Goal: Task Accomplishment & Management: Manage account settings

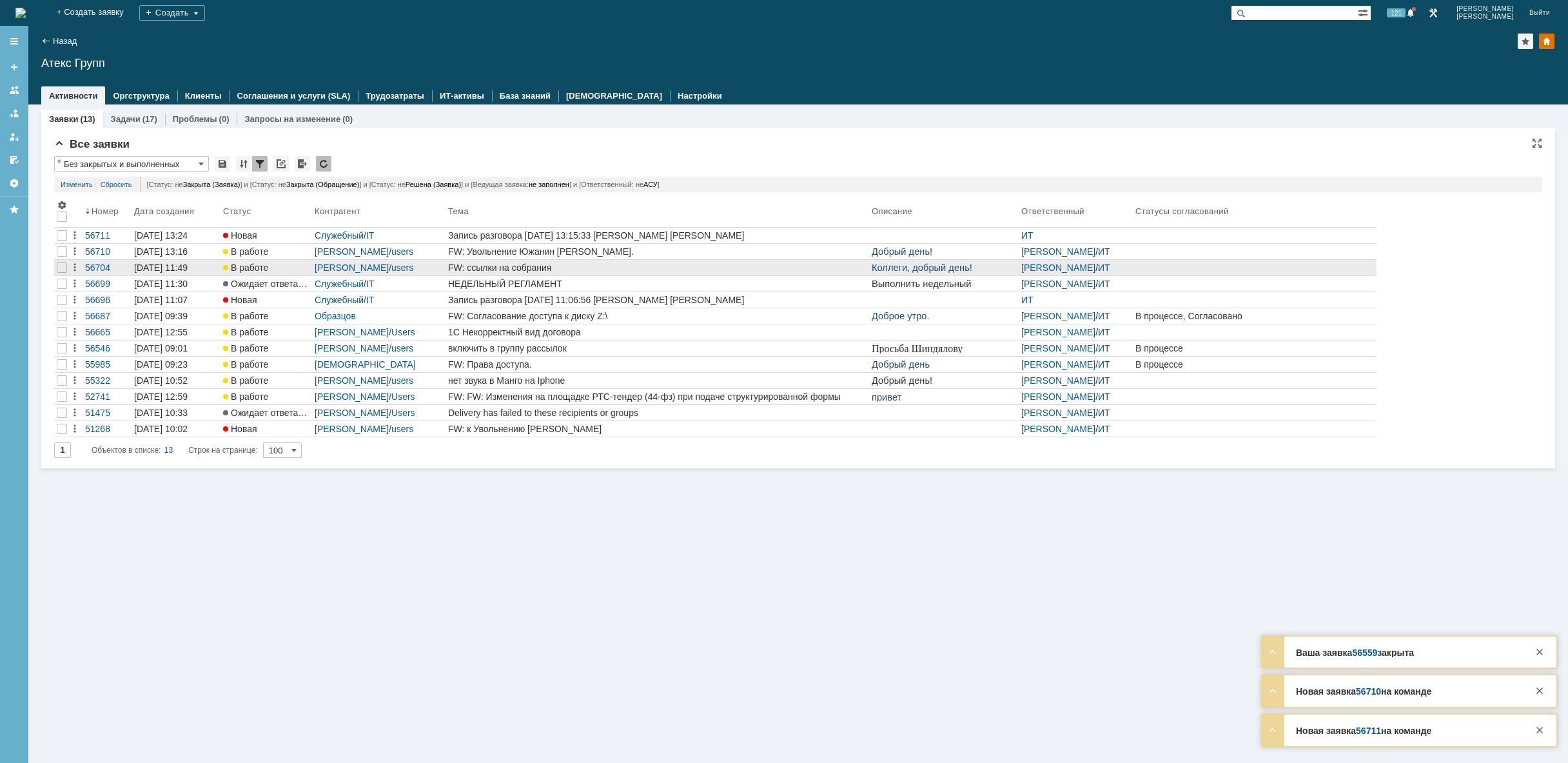
click at [515, 272] on div "FW: ссылки на собрания" at bounding box center [658, 267] width 419 height 10
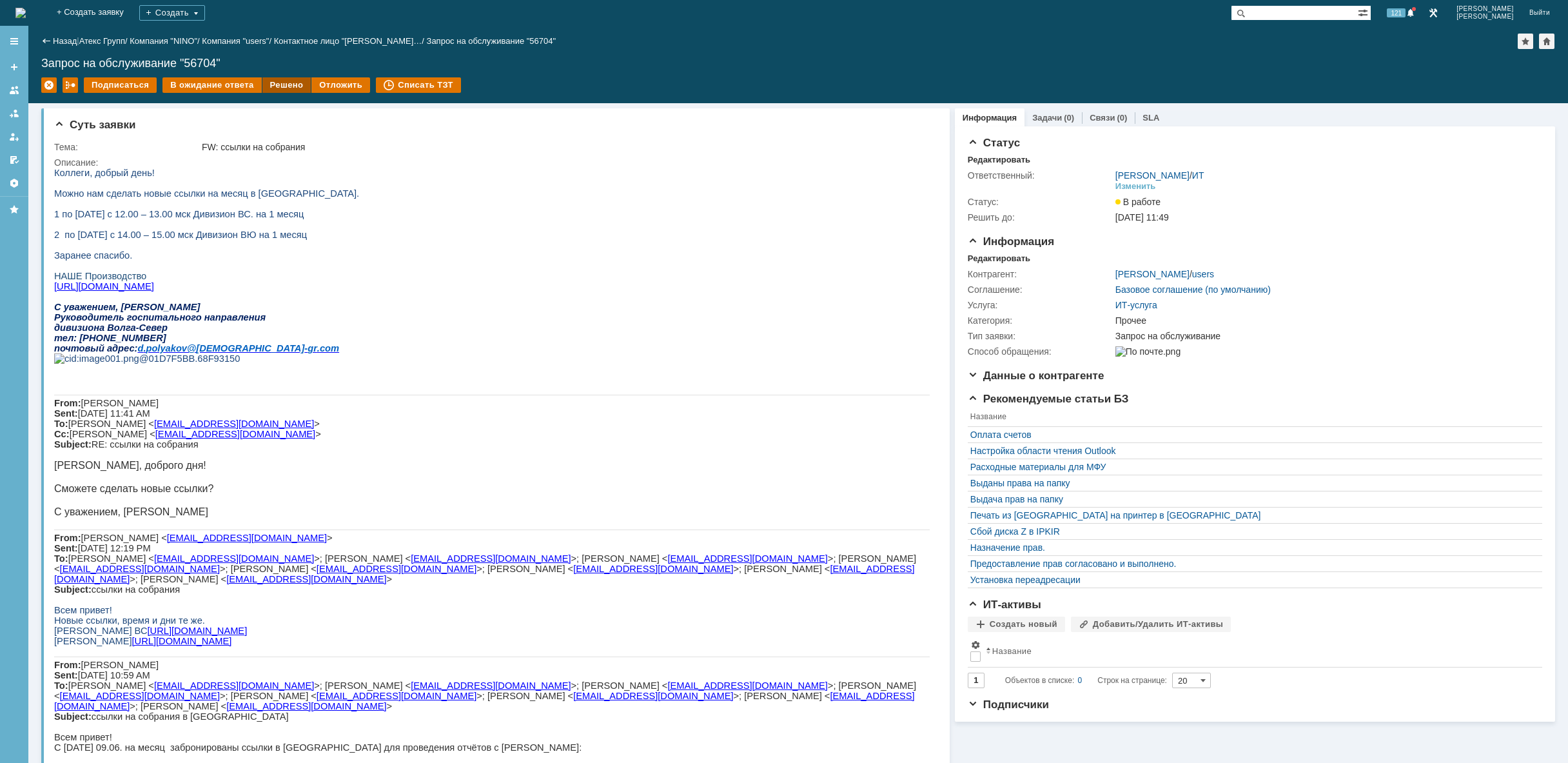
click at [287, 87] on div "Решено" at bounding box center [287, 85] width 49 height 16
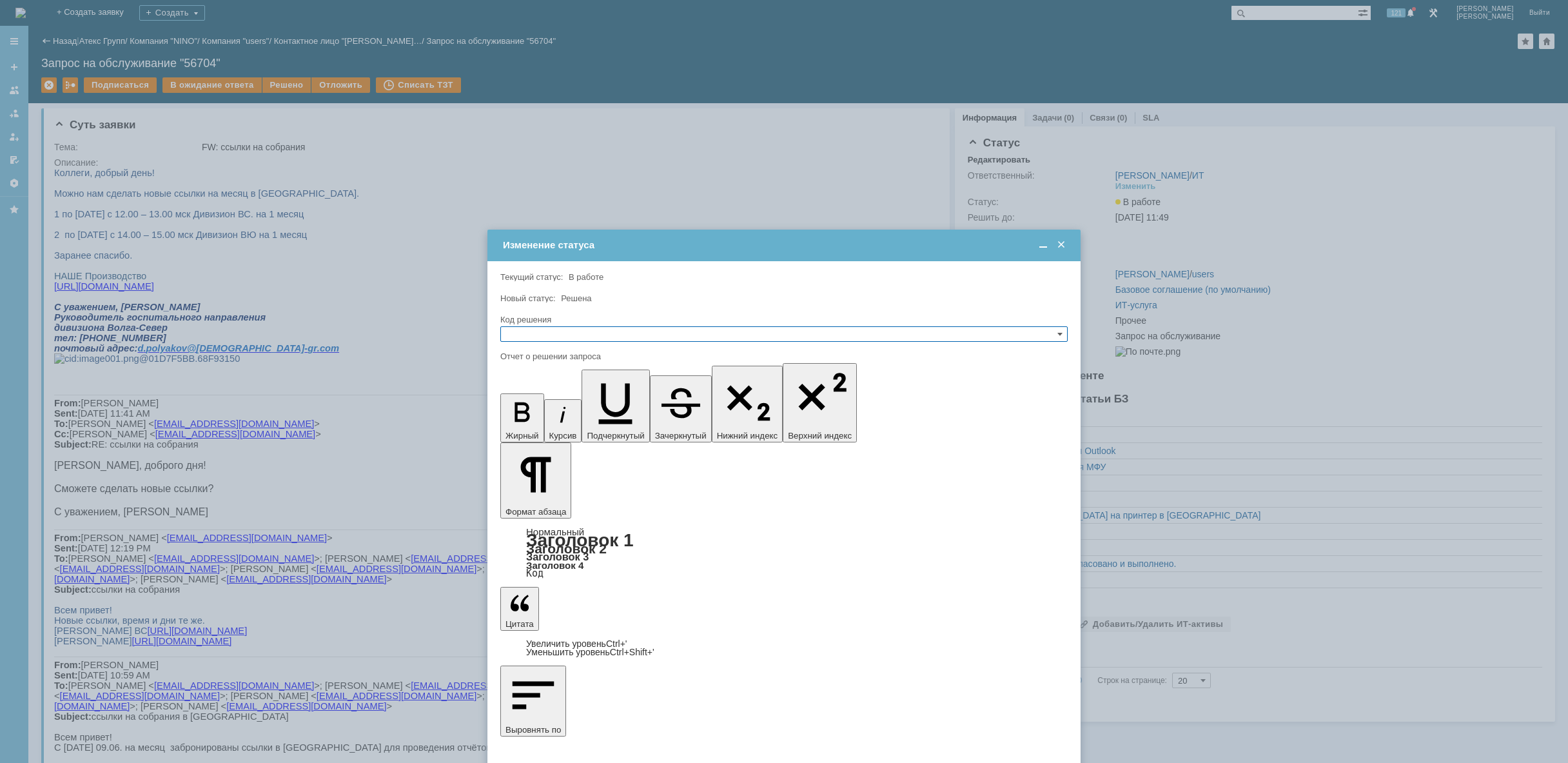
click at [573, 331] on input "text" at bounding box center [784, 334] width 567 height 16
click at [581, 399] on span "Решено" at bounding box center [783, 396] width 556 height 10
type input "Решено"
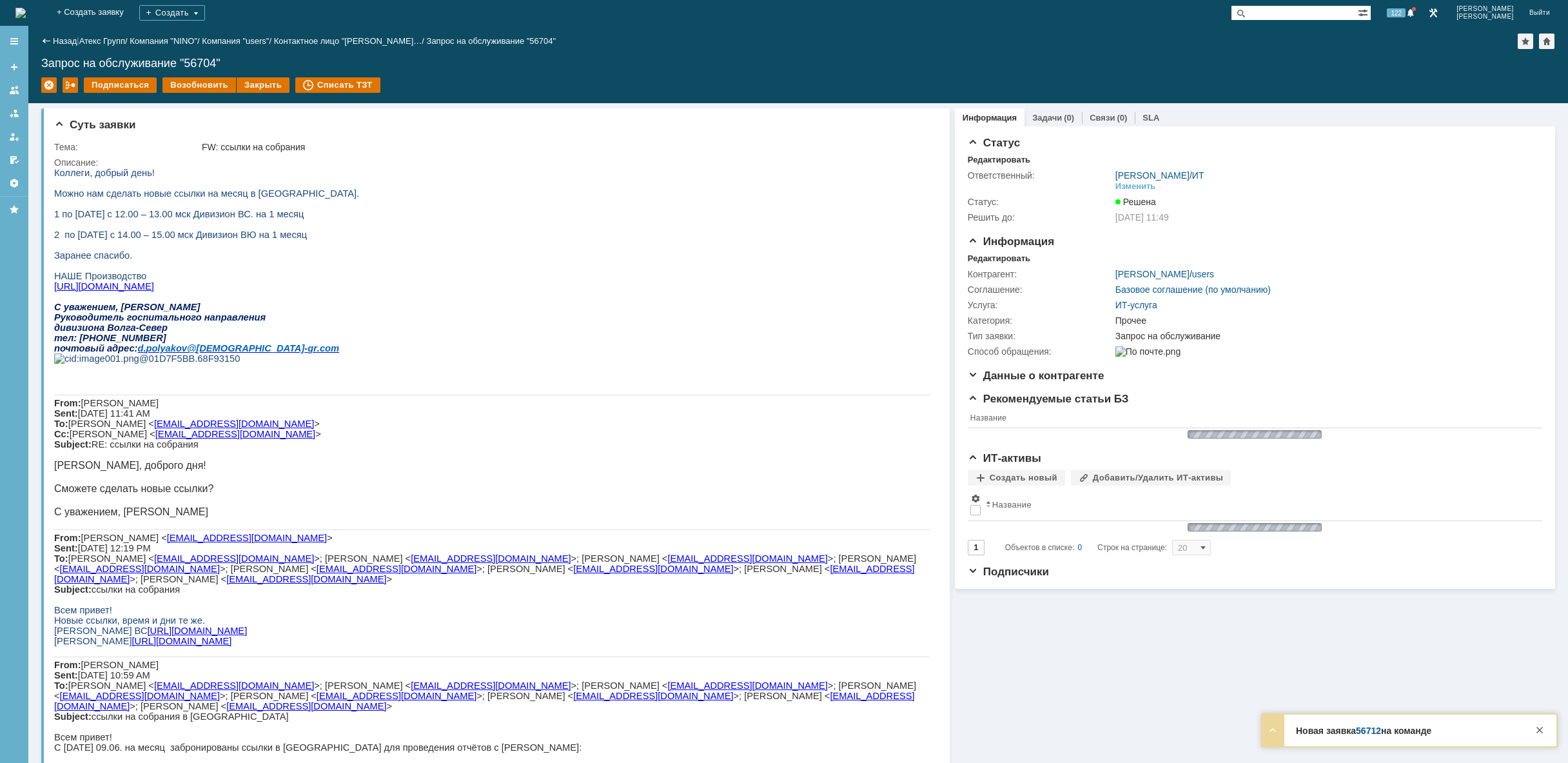
click at [26, 10] on img at bounding box center [21, 12] width 10 height 10
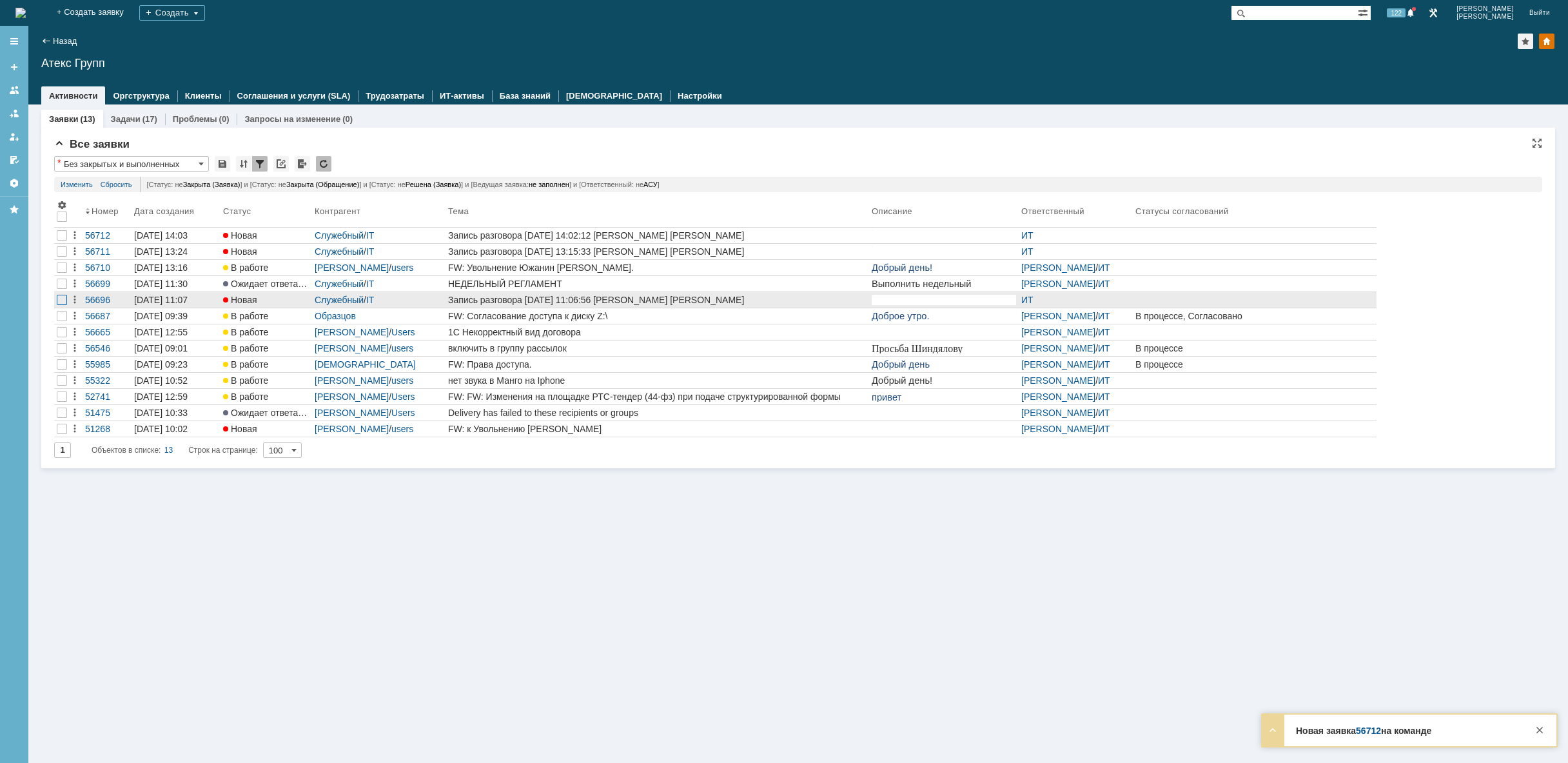
click at [60, 241] on div at bounding box center [61, 235] width 10 height 10
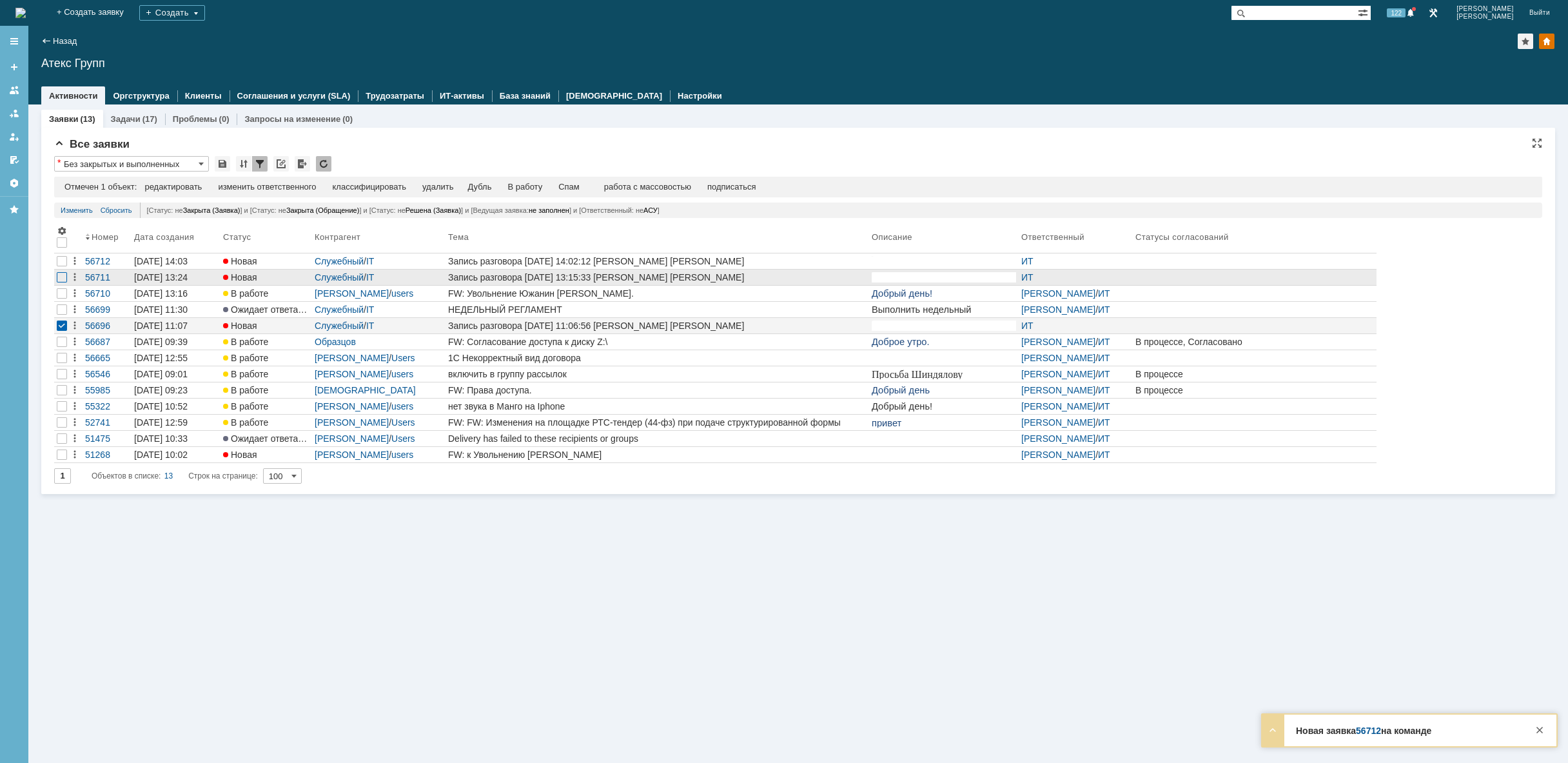
click at [62, 281] on div at bounding box center [61, 277] width 10 height 10
click at [62, 268] on div at bounding box center [61, 261] width 16 height 16
click at [414, 183] on div "удалить" at bounding box center [409, 187] width 31 height 10
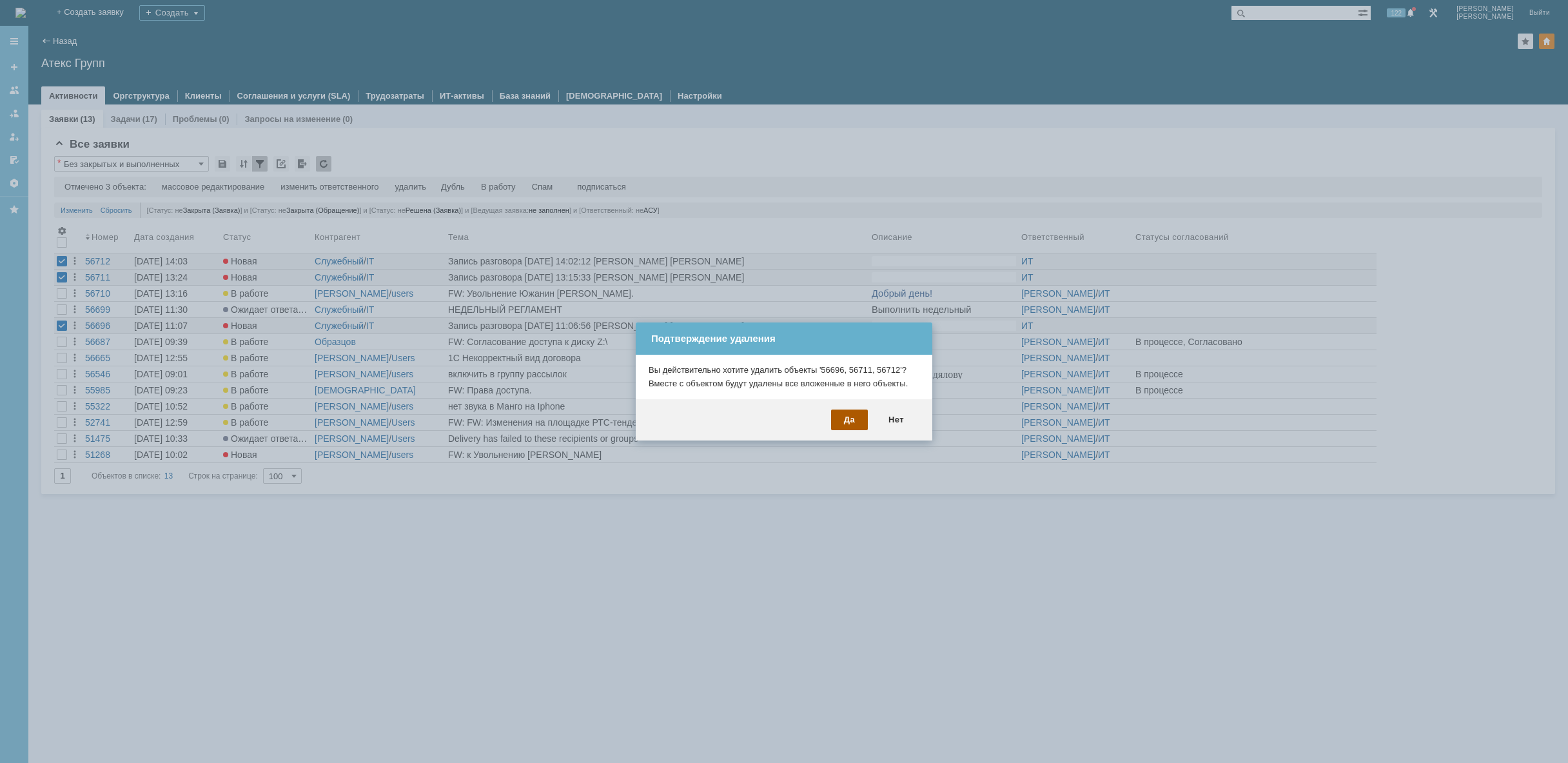
click at [843, 419] on div "Да" at bounding box center [850, 419] width 37 height 21
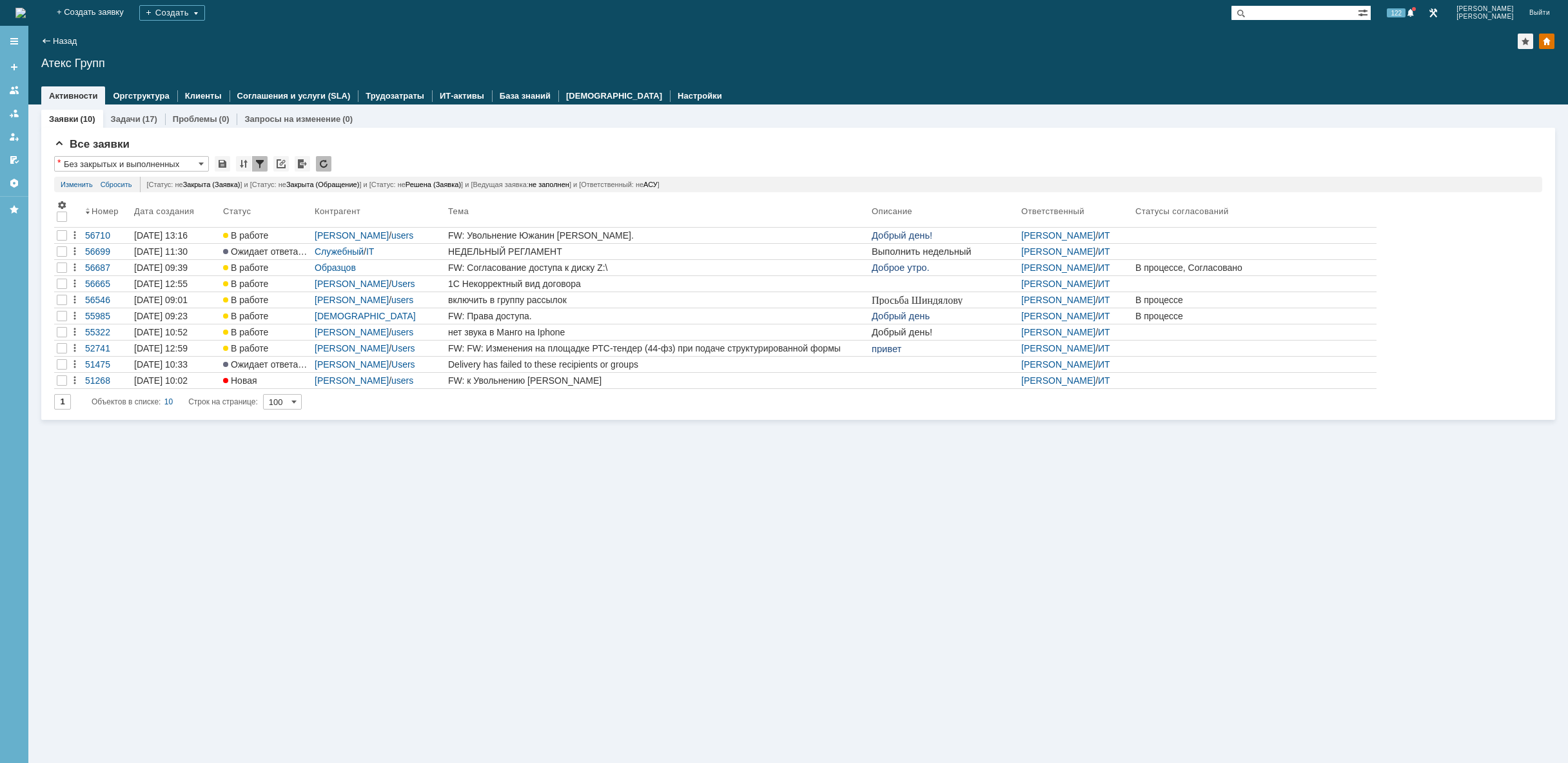
click at [26, 12] on img at bounding box center [21, 12] width 10 height 10
